Goal: Task Accomplishment & Management: Manage account settings

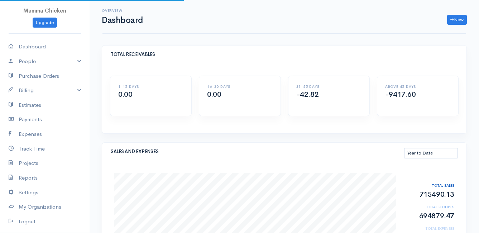
select select "thistoyear"
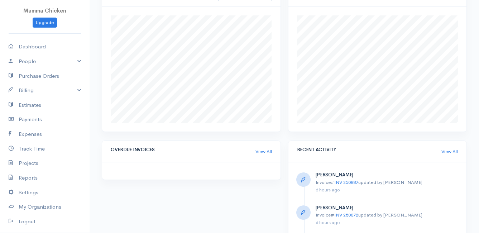
scroll to position [277, 0]
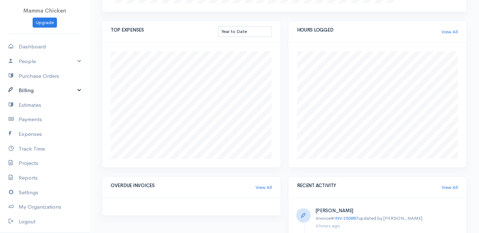
click at [36, 90] on link "Billing" at bounding box center [45, 90] width 90 height 15
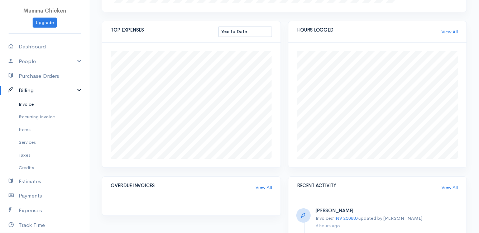
click at [34, 104] on link "Invoice" at bounding box center [45, 104] width 90 height 13
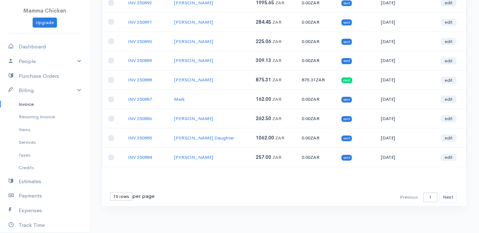
scroll to position [4, 0]
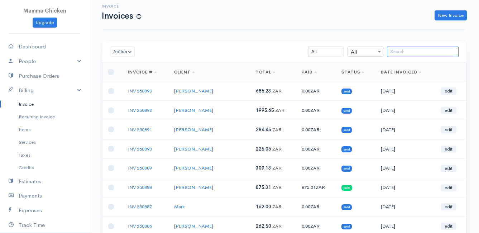
click at [415, 49] on input "search" at bounding box center [423, 52] width 72 height 10
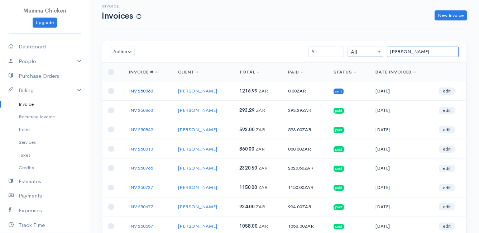
type input "[PERSON_NAME]"
click at [141, 93] on link "INV 250868" at bounding box center [141, 91] width 24 height 6
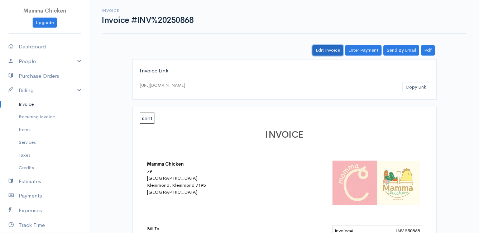
click at [332, 49] on link "Edit Invoice" at bounding box center [327, 50] width 31 height 10
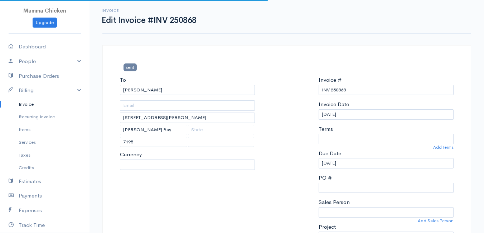
select select "0"
select select
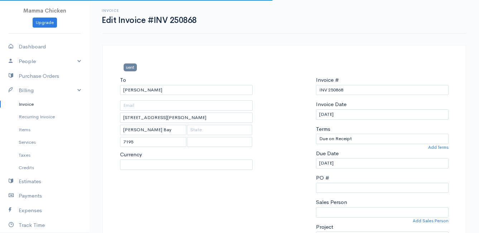
select select "[GEOGRAPHIC_DATA]"
select select "ZAR"
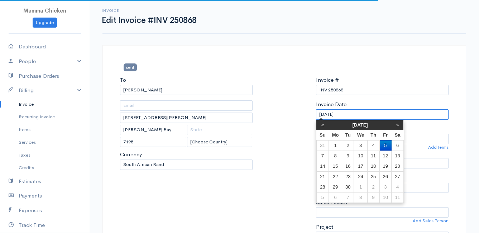
click at [348, 116] on input "[DATE]" at bounding box center [382, 114] width 133 height 10
click at [348, 144] on td "2" at bounding box center [348, 145] width 12 height 10
type input "[DATE]"
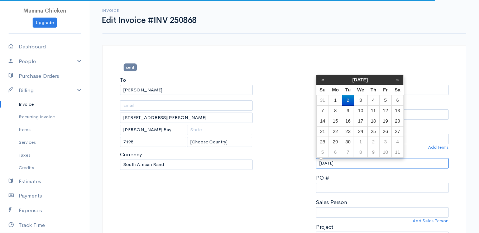
click at [349, 161] on input "[DATE]" at bounding box center [382, 163] width 133 height 10
click at [360, 101] on td "3" at bounding box center [360, 100] width 13 height 10
type input "[DATE]"
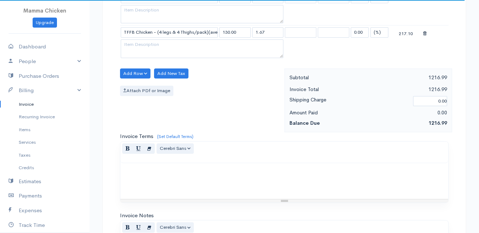
scroll to position [1007, 0]
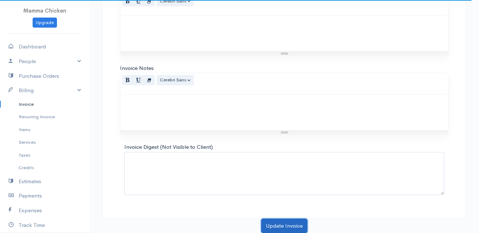
click at [281, 221] on button "Update Invoice" at bounding box center [284, 226] width 46 height 15
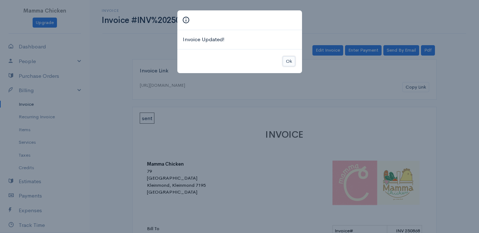
click at [292, 61] on button "Ok" at bounding box center [289, 61] width 13 height 10
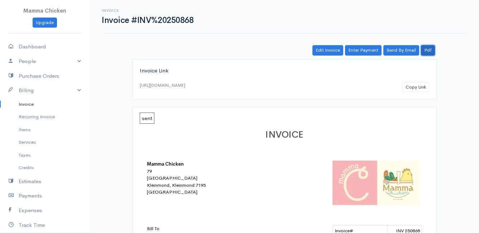
click at [429, 47] on link "Pdf" at bounding box center [428, 50] width 14 height 10
click at [329, 53] on link "Edit Invoice" at bounding box center [327, 50] width 31 height 10
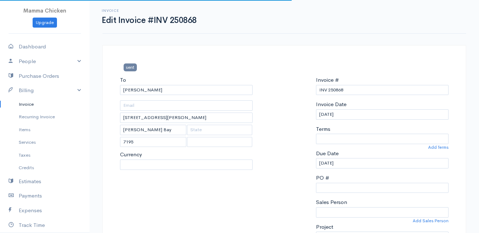
select select
select select "[GEOGRAPHIC_DATA]"
select select "0"
select select "ZAR"
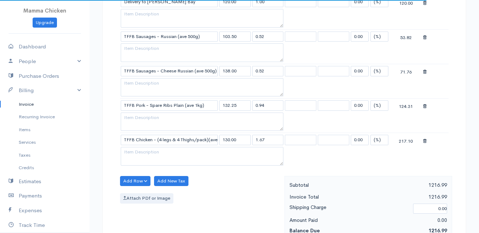
scroll to position [717, 0]
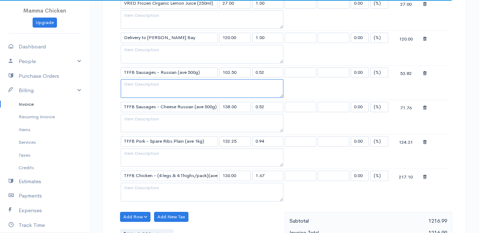
click at [137, 89] on textarea at bounding box center [202, 88] width 163 height 19
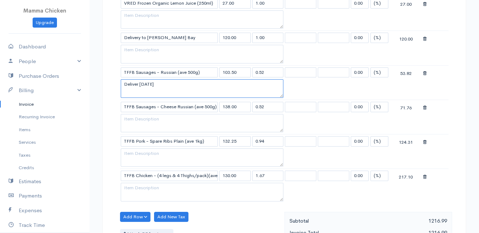
drag, startPoint x: 167, startPoint y: 85, endPoint x: 122, endPoint y: 86, distance: 45.2
click at [122, 86] on textarea "Deliver [DATE]" at bounding box center [202, 88] width 163 height 19
type textarea "Deliver [DATE]"
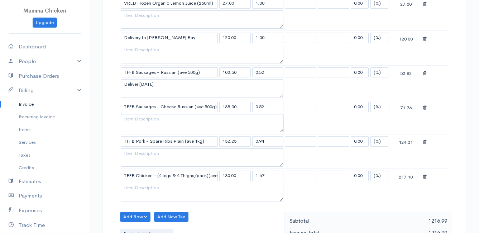
click at [132, 118] on textarea at bounding box center [202, 123] width 163 height 19
paste textarea "Deliver [DATE]"
type textarea "Deliver [DATE]"
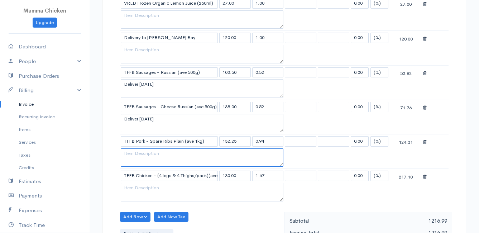
click at [135, 155] on textarea at bounding box center [202, 157] width 163 height 19
paste textarea "Deliver [DATE]"
type textarea "Deliver [DATE]"
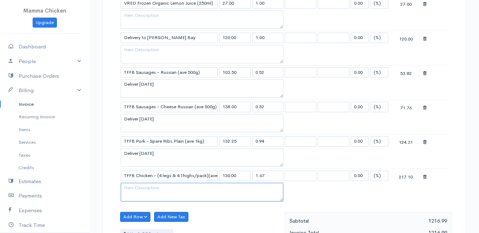
click at [139, 187] on textarea at bounding box center [202, 192] width 163 height 19
paste textarea "Deliver [DATE]"
type textarea "Deliver [DATE]"
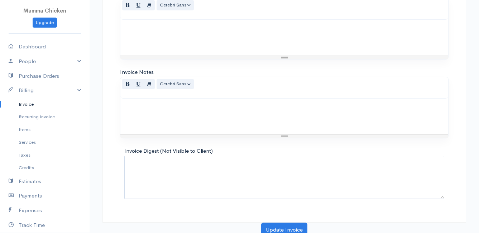
scroll to position [1007, 0]
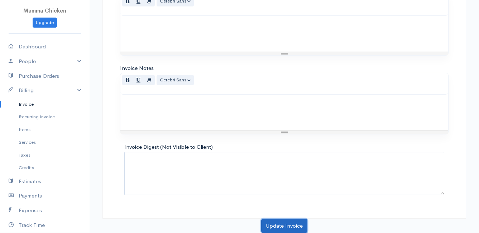
click at [290, 224] on button "Update Invoice" at bounding box center [284, 226] width 46 height 15
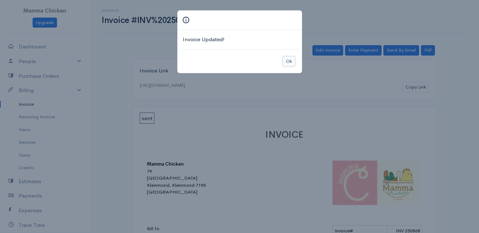
click at [283, 59] on button "Ok" at bounding box center [289, 61] width 13 height 10
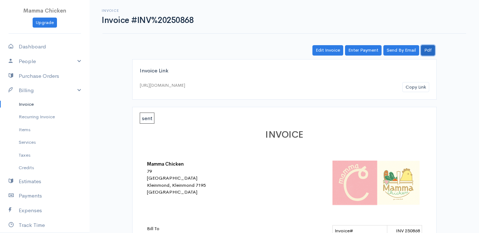
click at [433, 50] on link "Pdf" at bounding box center [428, 50] width 14 height 10
click at [31, 104] on link "Invoice" at bounding box center [45, 104] width 90 height 13
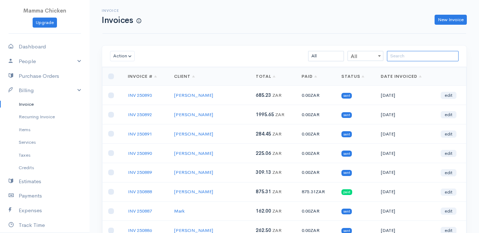
click at [403, 53] on input "search" at bounding box center [423, 56] width 72 height 10
type input "sha"
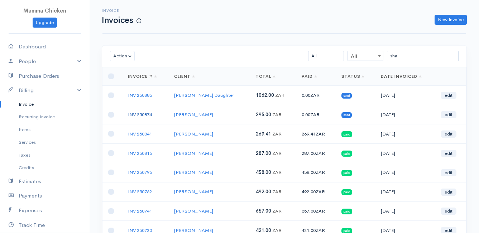
click at [139, 115] on link "INV 250874" at bounding box center [140, 114] width 24 height 6
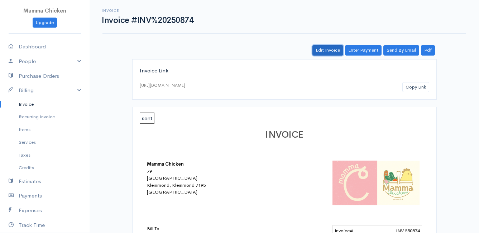
click at [328, 51] on link "Edit Invoice" at bounding box center [327, 50] width 31 height 10
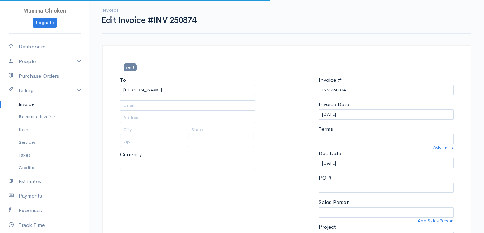
type input "[STREET_ADDRESS][PERSON_NAME]"
type input "Bettys Bay"
type input "7195"
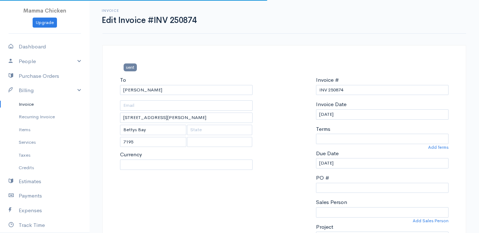
select select
select select "[GEOGRAPHIC_DATA]"
select select "ZAR"
select select "0"
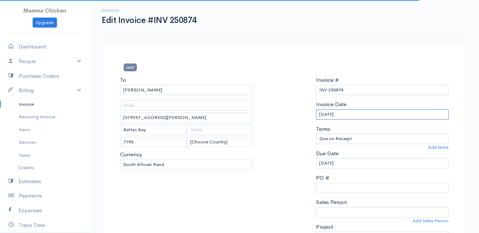
click at [360, 114] on input "[DATE]" at bounding box center [382, 114] width 133 height 10
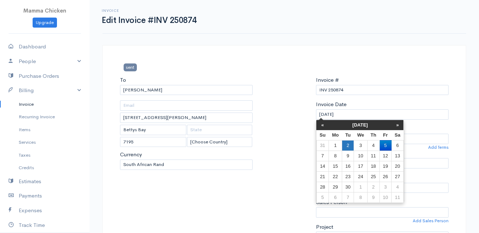
click at [346, 144] on td "2" at bounding box center [348, 145] width 12 height 10
type input "[DATE]"
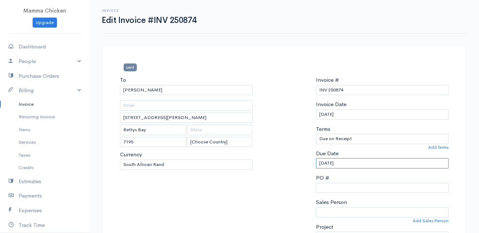
click at [350, 161] on input "[DATE]" at bounding box center [382, 163] width 133 height 10
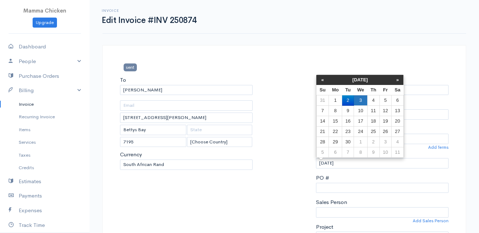
click at [363, 99] on td "3" at bounding box center [360, 100] width 13 height 10
type input "[DATE]"
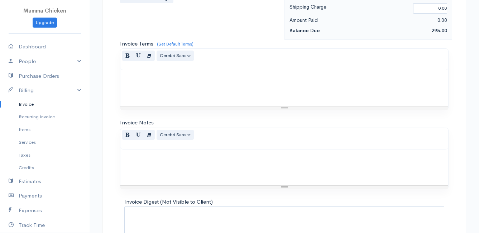
scroll to position [628, 0]
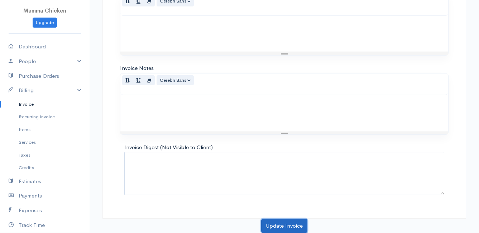
click at [289, 222] on button "Update Invoice" at bounding box center [284, 226] width 46 height 15
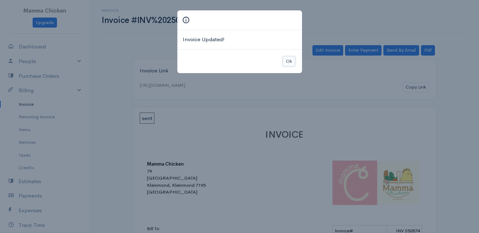
click at [292, 60] on button "Ok" at bounding box center [289, 61] width 13 height 10
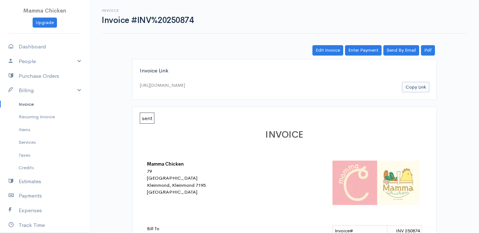
click at [418, 87] on button "Copy Link" at bounding box center [415, 87] width 27 height 10
click at [32, 104] on link "Invoice" at bounding box center [45, 104] width 90 height 13
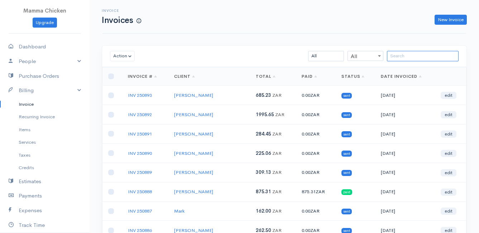
click at [398, 57] on input "search" at bounding box center [423, 56] width 72 height 10
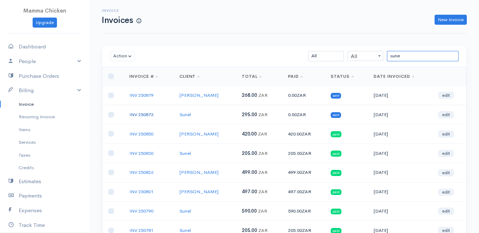
type input "sune"
click at [139, 114] on link "INV 250873" at bounding box center [141, 114] width 24 height 6
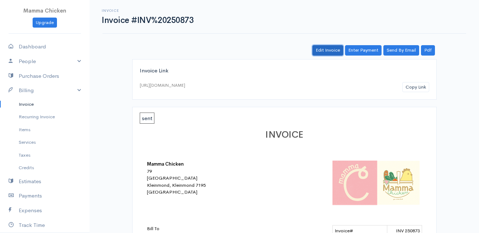
click at [331, 50] on link "Edit Invoice" at bounding box center [327, 50] width 31 height 10
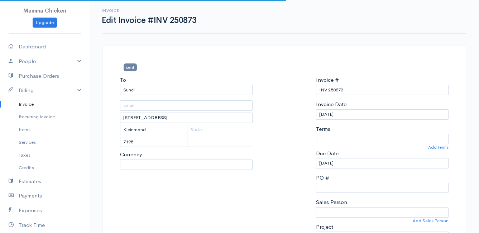
select select
select select "[GEOGRAPHIC_DATA]"
select select "ZAR"
select select "0"
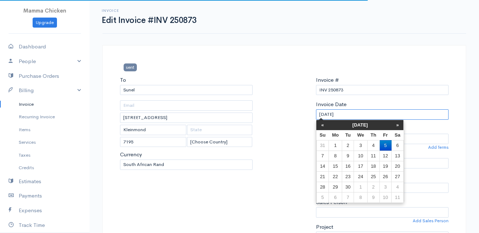
click at [351, 112] on input "[DATE]" at bounding box center [382, 114] width 133 height 10
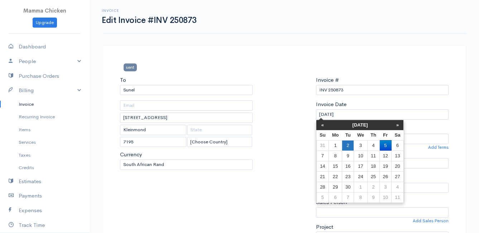
click at [348, 145] on td "2" at bounding box center [348, 145] width 12 height 10
type input "[DATE]"
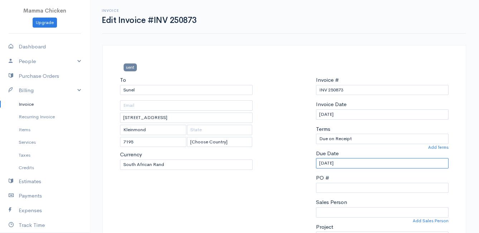
click at [354, 164] on input "[DATE]" at bounding box center [382, 163] width 133 height 10
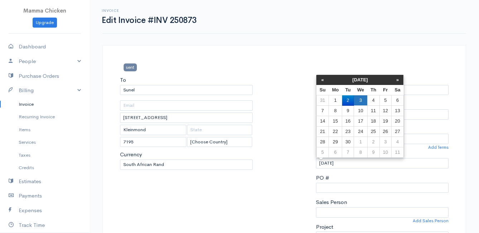
click at [362, 99] on td "3" at bounding box center [360, 100] width 13 height 10
type input "[DATE]"
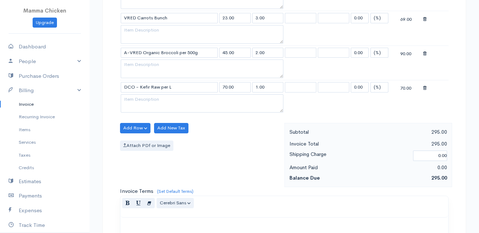
scroll to position [525, 0]
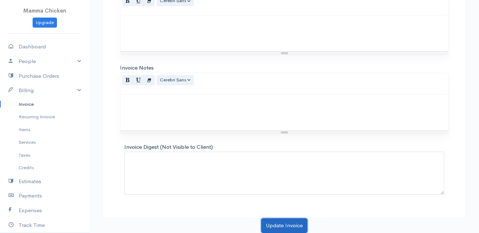
click at [286, 223] on button "Update Invoice" at bounding box center [284, 225] width 46 height 15
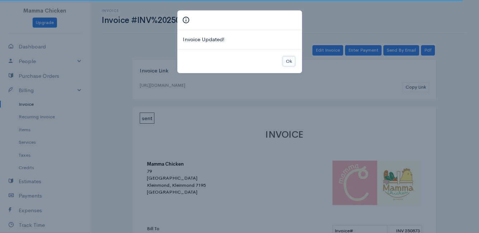
click at [290, 63] on button "Ok" at bounding box center [289, 61] width 13 height 10
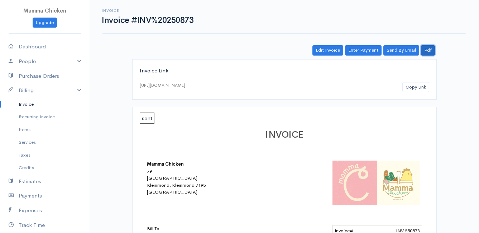
click at [429, 51] on link "Pdf" at bounding box center [428, 50] width 14 height 10
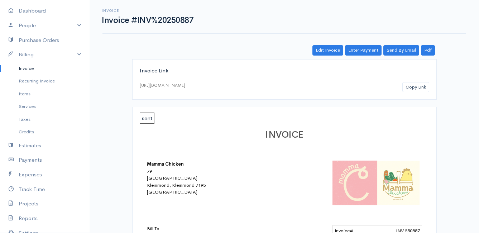
click at [30, 67] on link "Invoice" at bounding box center [45, 68] width 90 height 13
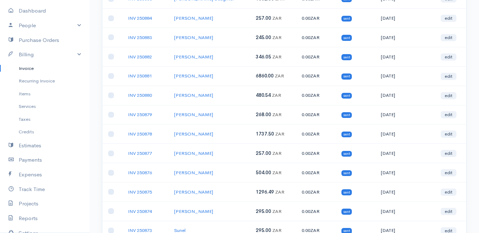
scroll to position [287, 0]
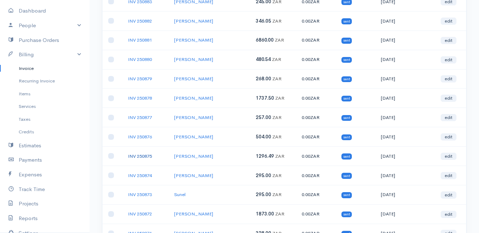
click at [138, 156] on link "INV 250875" at bounding box center [140, 156] width 24 height 6
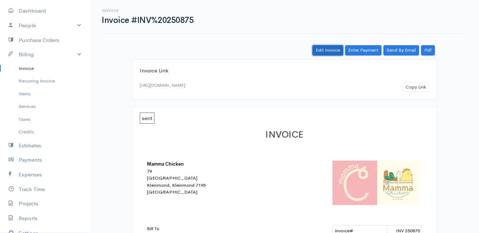
click at [332, 49] on link "Edit Invoice" at bounding box center [327, 50] width 31 height 10
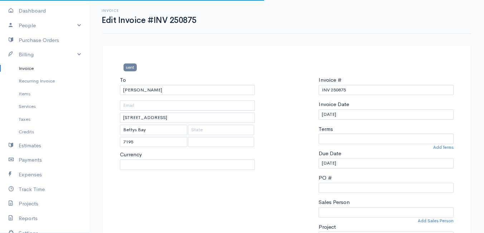
select select
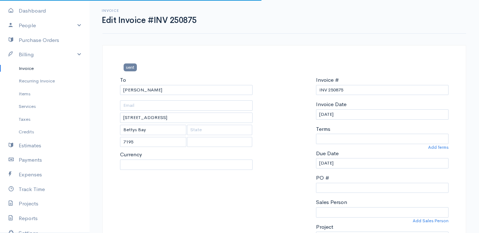
select select "0"
select select "[GEOGRAPHIC_DATA]"
select select "ZAR"
click at [350, 114] on input "[DATE]" at bounding box center [382, 114] width 133 height 10
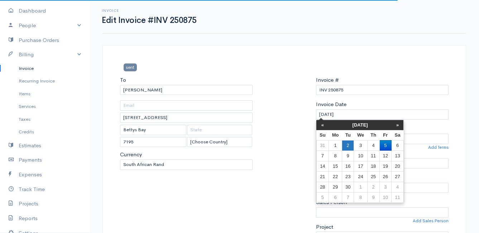
click at [346, 143] on td "2" at bounding box center [348, 145] width 12 height 10
type input "[DATE]"
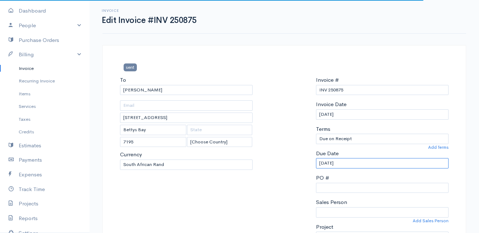
click at [357, 165] on input "[DATE]" at bounding box center [382, 163] width 133 height 10
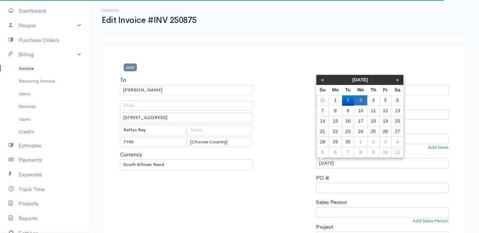
click at [358, 99] on td "3" at bounding box center [360, 100] width 13 height 10
type input "[DATE]"
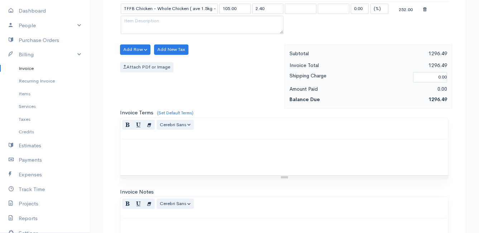
scroll to position [697, 0]
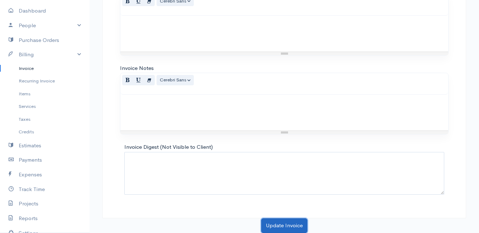
click at [282, 226] on button "Update Invoice" at bounding box center [284, 225] width 46 height 15
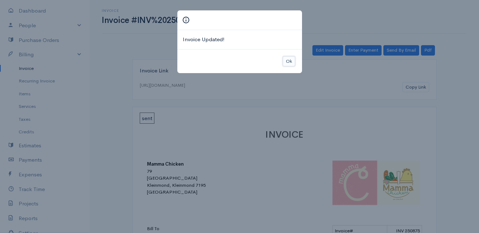
click at [289, 61] on button "Ok" at bounding box center [289, 61] width 13 height 10
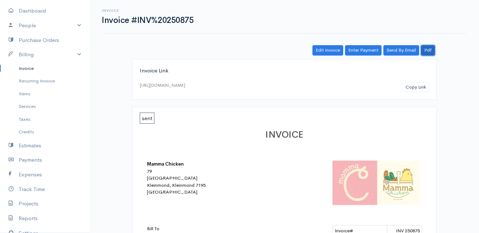
click at [431, 47] on link "Pdf" at bounding box center [428, 50] width 14 height 10
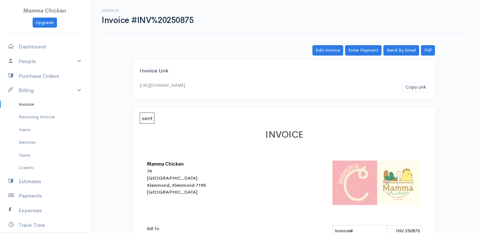
click at [28, 101] on link "Invoice" at bounding box center [45, 104] width 90 height 13
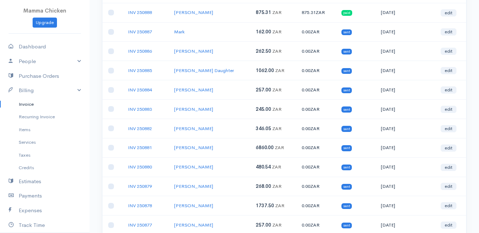
scroll to position [215, 0]
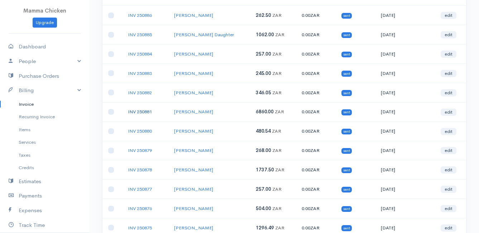
click at [140, 110] on link "INV 250881" at bounding box center [140, 112] width 24 height 6
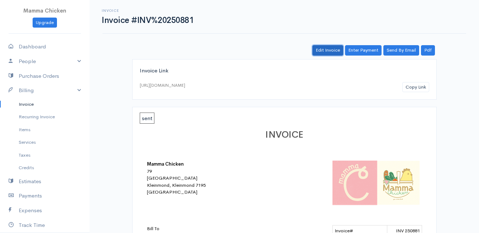
click at [337, 48] on link "Edit Invoice" at bounding box center [327, 50] width 31 height 10
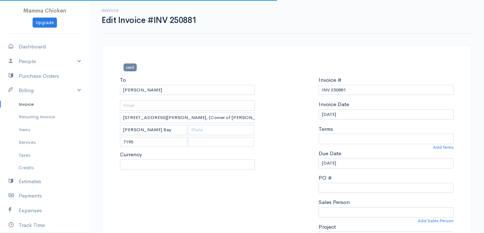
select select "0"
select select
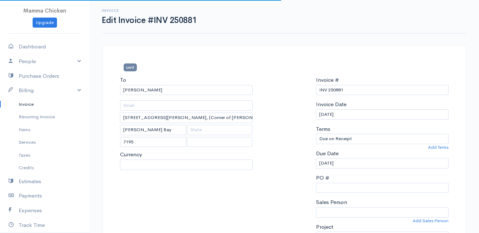
select select "[GEOGRAPHIC_DATA]"
select select "ZAR"
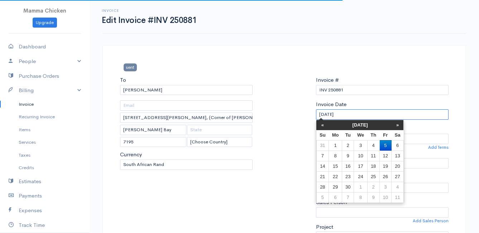
click at [352, 113] on input "[DATE]" at bounding box center [382, 114] width 133 height 10
click at [350, 146] on td "2" at bounding box center [348, 145] width 12 height 10
type input "[DATE]"
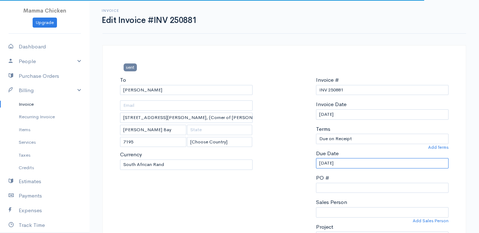
click at [357, 164] on input "[DATE]" at bounding box center [382, 163] width 133 height 10
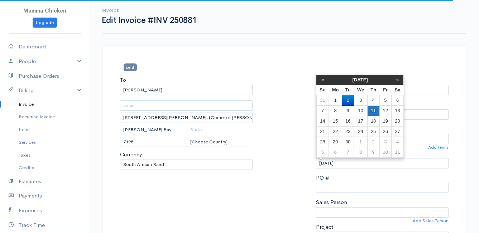
click at [370, 110] on td "11" at bounding box center [373, 111] width 12 height 10
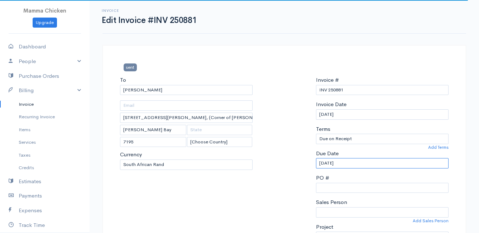
click at [359, 163] on input "11/09/2025" at bounding box center [382, 163] width 133 height 10
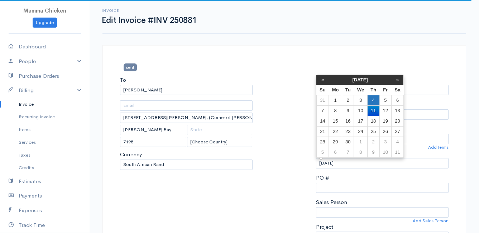
click at [377, 99] on td "4" at bounding box center [373, 100] width 12 height 10
type input "04/09/2025"
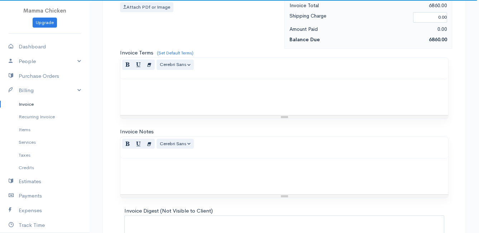
scroll to position [1318, 0]
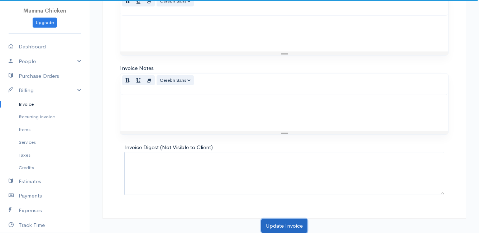
click at [288, 224] on button "Update Invoice" at bounding box center [284, 226] width 46 height 15
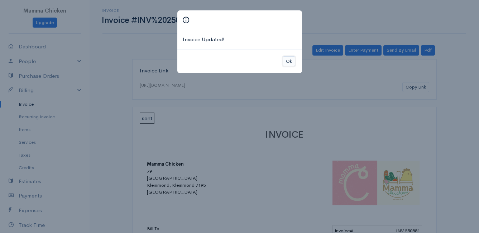
click at [291, 62] on button "Ok" at bounding box center [289, 61] width 13 height 10
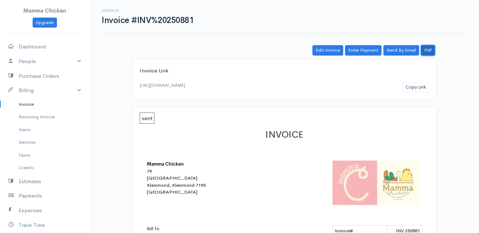
click at [431, 47] on link "Pdf" at bounding box center [428, 50] width 14 height 10
click at [33, 47] on link "Dashboard" at bounding box center [45, 46] width 90 height 15
select select "thistoyear"
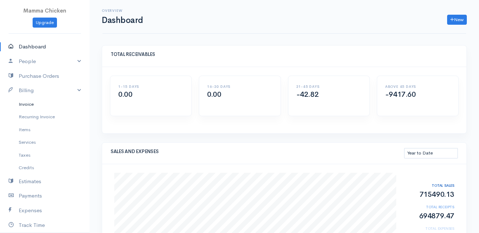
click at [25, 103] on link "Invoice" at bounding box center [45, 104] width 90 height 13
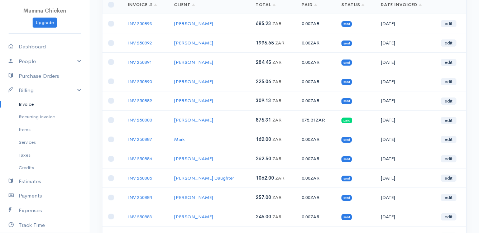
scroll to position [36, 0]
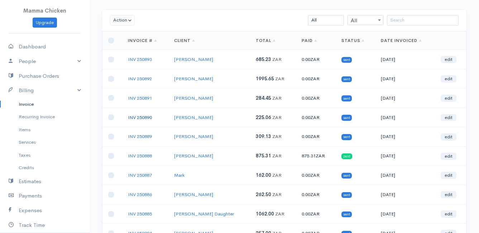
click at [144, 118] on link "INV 250890" at bounding box center [140, 117] width 24 height 6
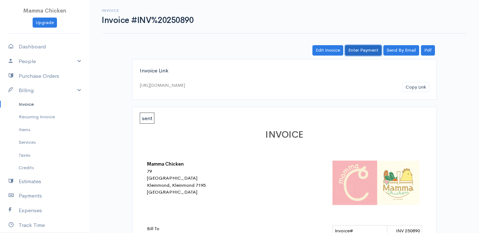
click at [369, 49] on link "Enter Payment" at bounding box center [363, 50] width 37 height 10
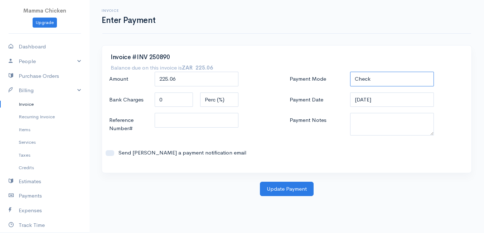
click at [381, 76] on select "Check Bank Transfer Credit Cash Debit ACH VISA MASTERCARD AMEX DISCOVER DINERS …" at bounding box center [392, 79] width 84 height 15
select select "Bank Transfer"
click at [350, 72] on select "Check Bank Transfer Credit Cash Debit ACH VISA MASTERCARD AMEX DISCOVER DINERS …" at bounding box center [392, 79] width 84 height 15
click at [284, 187] on button "Update Payment" at bounding box center [287, 189] width 54 height 15
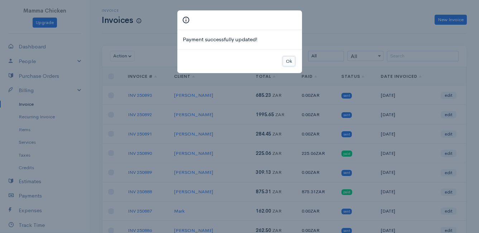
click at [290, 62] on button "Ok" at bounding box center [289, 61] width 13 height 10
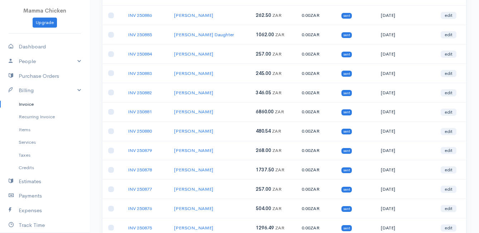
scroll to position [394, 0]
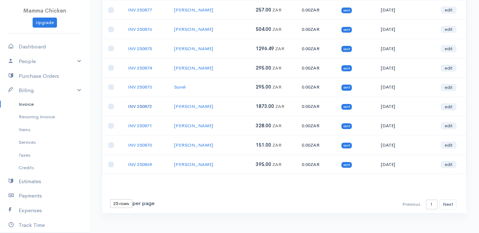
click at [132, 103] on link "INV 250872" at bounding box center [140, 106] width 24 height 6
